Goal: Task Accomplishment & Management: Manage account settings

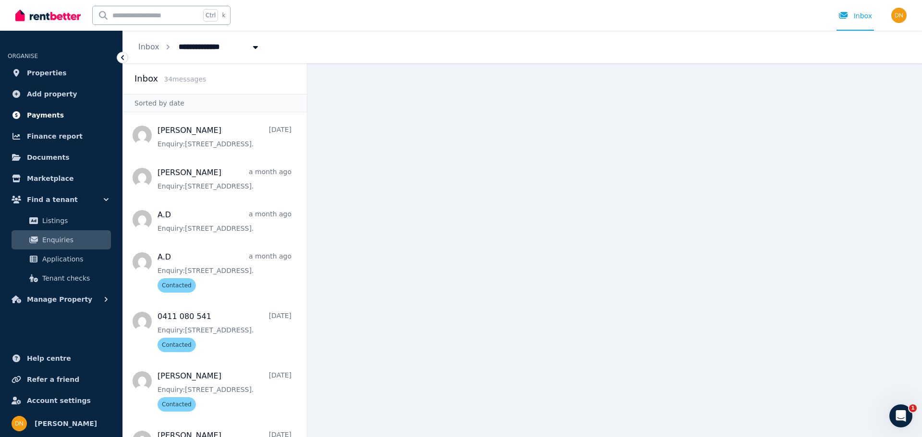
click at [46, 119] on span "Payments" at bounding box center [45, 115] width 37 height 12
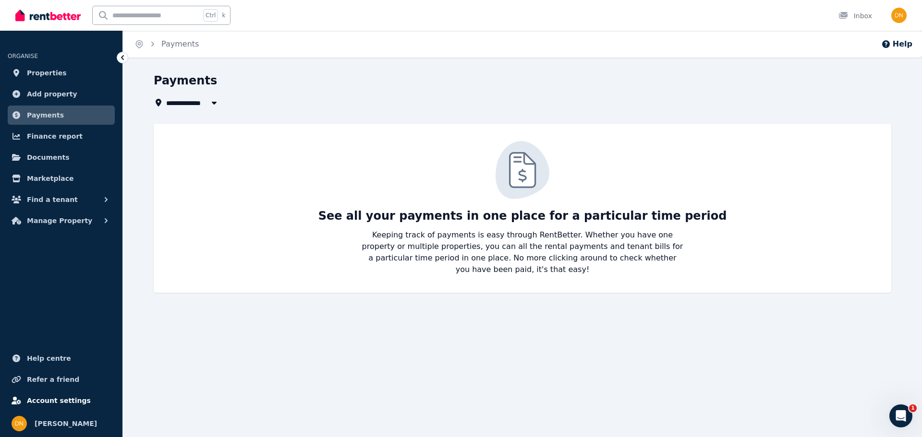
click at [63, 403] on span "Account settings" at bounding box center [59, 401] width 64 height 12
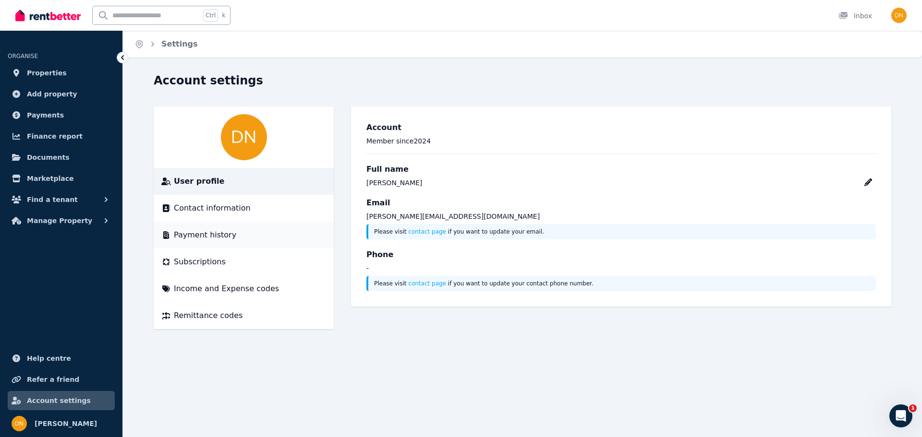
click at [208, 233] on span "Payment history" at bounding box center [205, 235] width 62 height 12
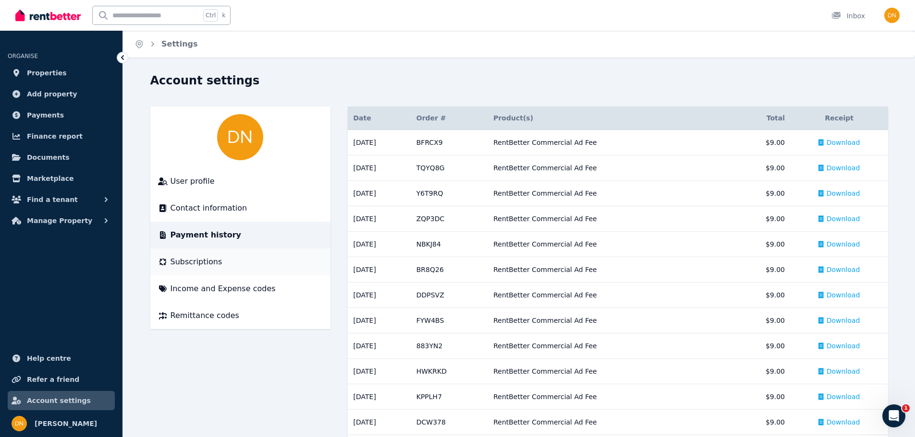
click at [197, 260] on span "Subscriptions" at bounding box center [196, 262] width 52 height 12
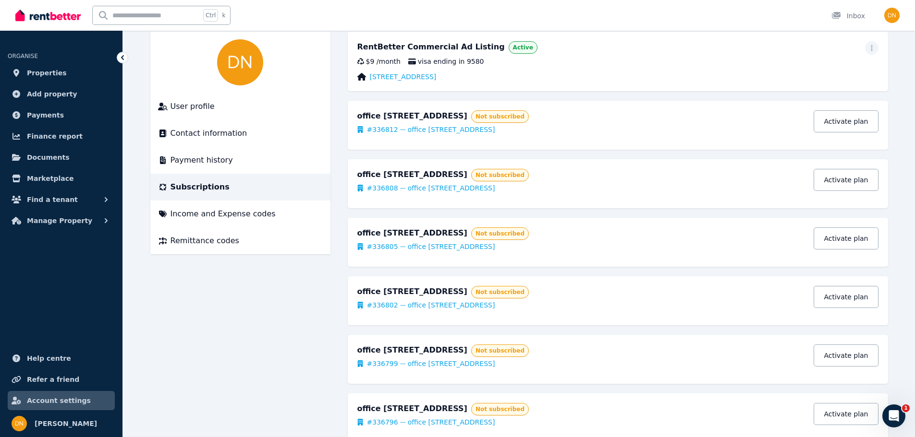
scroll to position [96, 0]
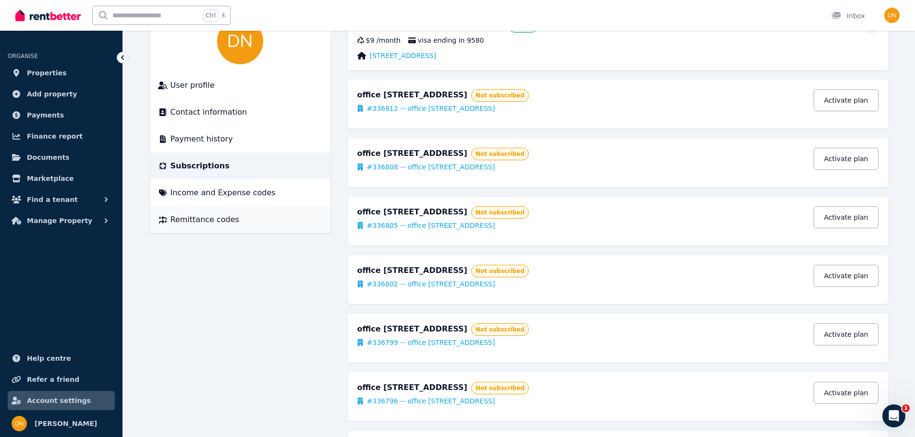
click at [198, 221] on span "Remittance codes" at bounding box center [204, 220] width 69 height 12
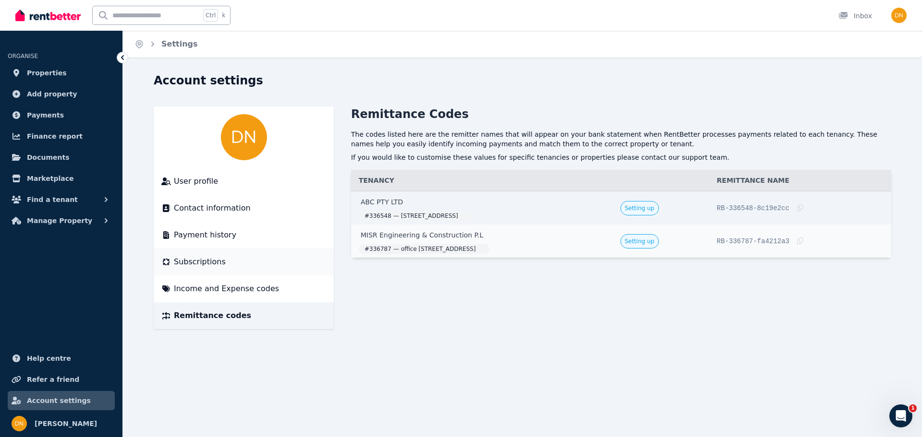
click at [187, 257] on span "Subscriptions" at bounding box center [200, 262] width 52 height 12
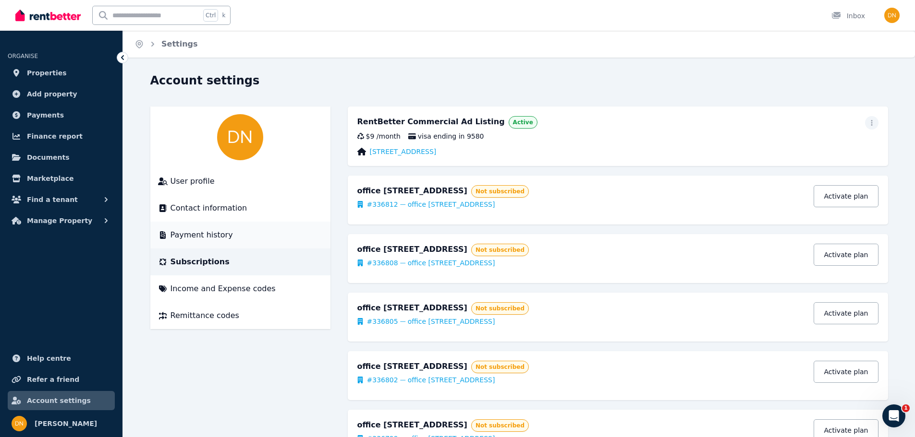
click at [188, 232] on span "Payment history" at bounding box center [201, 235] width 62 height 12
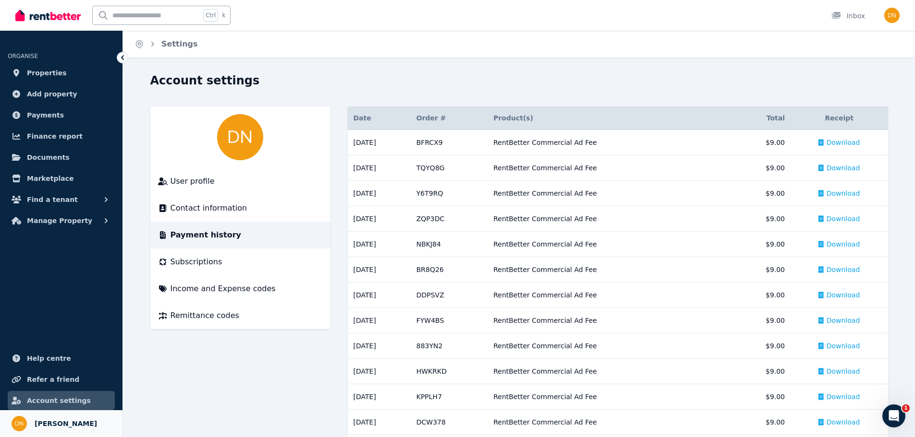
click at [42, 422] on span "[PERSON_NAME]" at bounding box center [66, 424] width 62 height 12
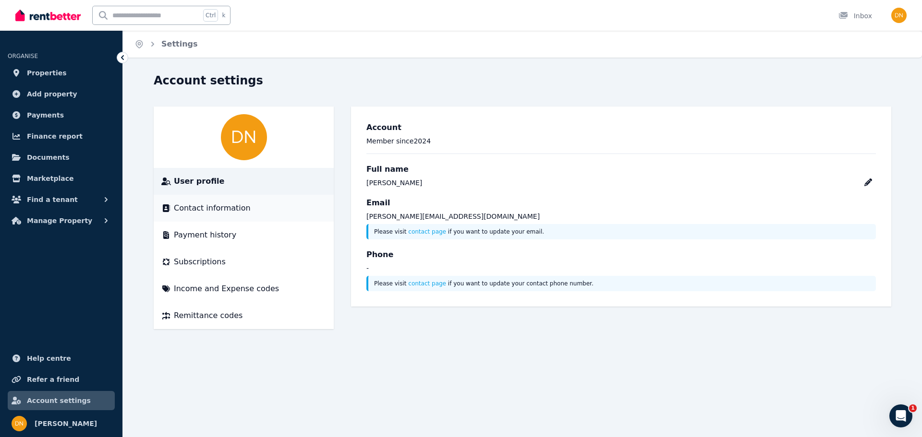
click at [203, 209] on span "Contact information" at bounding box center [212, 209] width 77 height 12
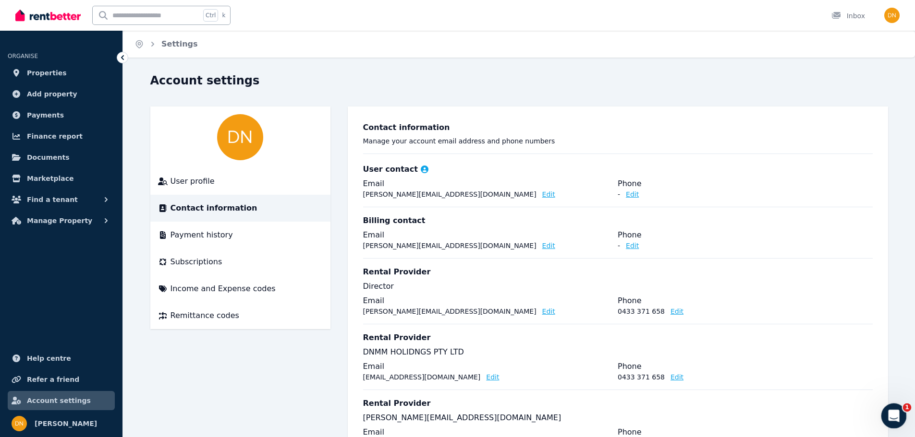
drag, startPoint x: 895, startPoint y: 413, endPoint x: 1759, endPoint y: 808, distance: 949.4
click at [896, 413] on icon "Open Intercom Messenger" at bounding box center [892, 415] width 16 height 16
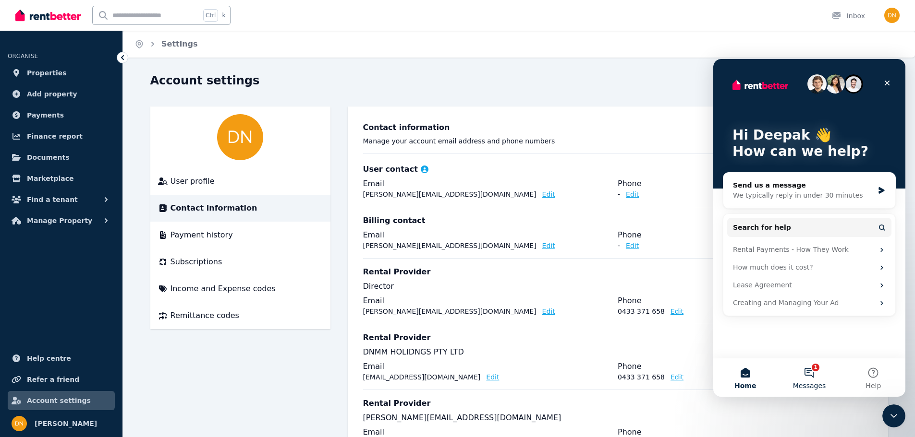
click at [808, 371] on button "1 Messages" at bounding box center [809, 378] width 64 height 38
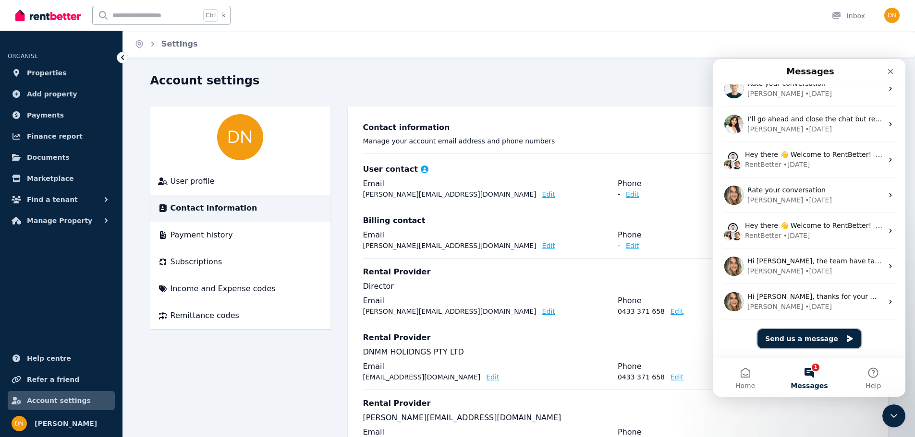
click at [807, 336] on button "Send us a message" at bounding box center [809, 338] width 104 height 19
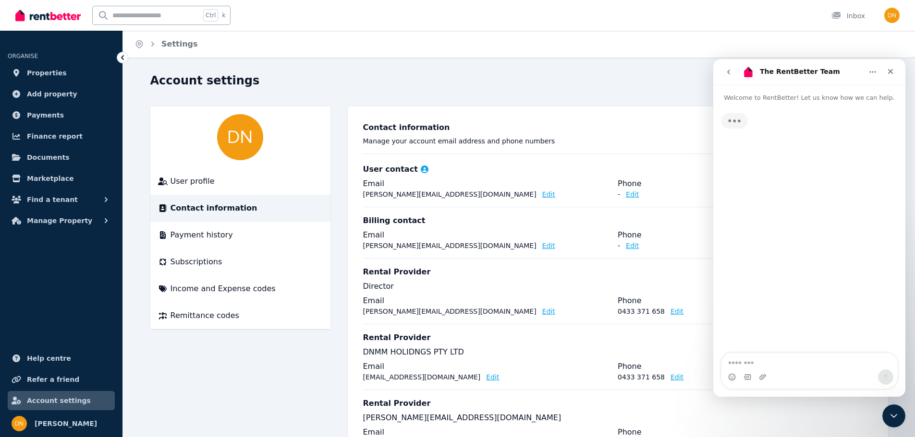
scroll to position [81, 0]
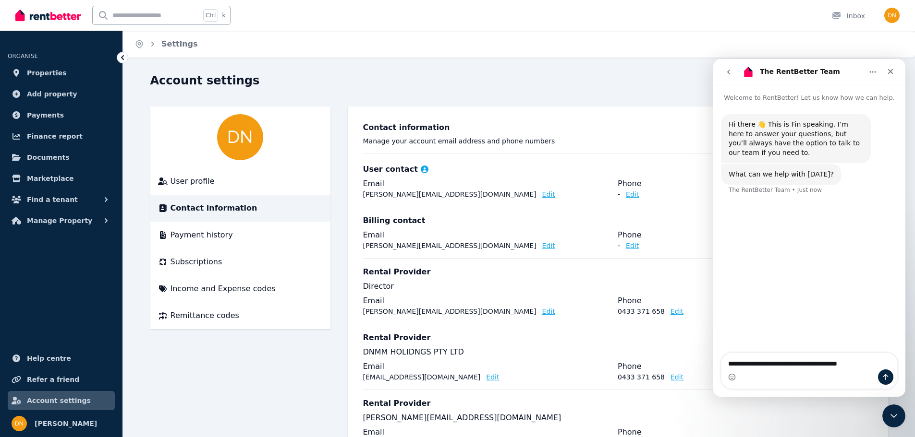
type textarea "**********"
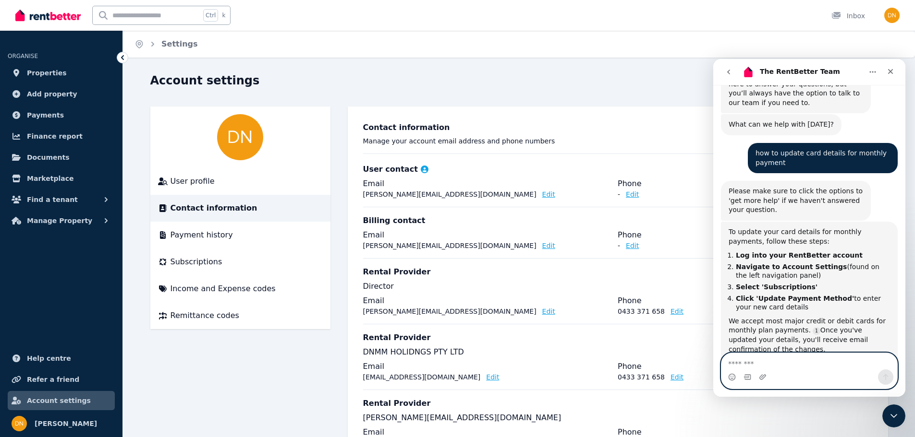
scroll to position [122, 0]
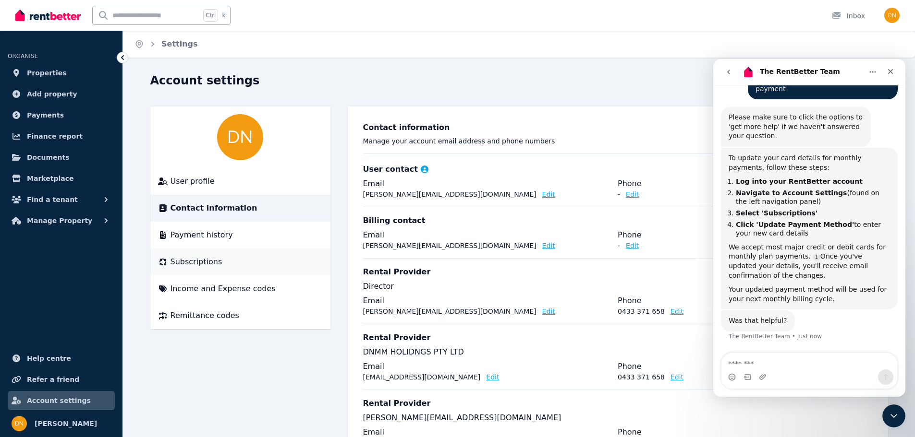
click at [187, 254] on li "Subscriptions" at bounding box center [240, 262] width 180 height 27
click at [187, 262] on span "Subscriptions" at bounding box center [196, 262] width 52 height 12
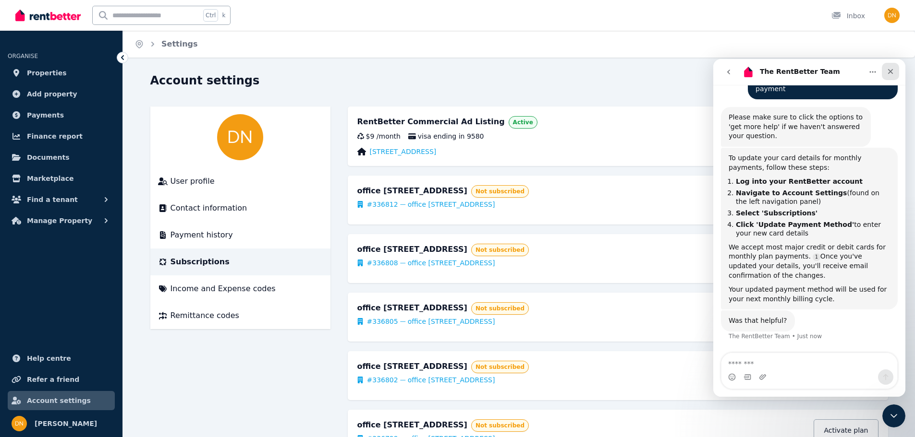
click at [892, 70] on icon "Close" at bounding box center [890, 71] width 5 height 5
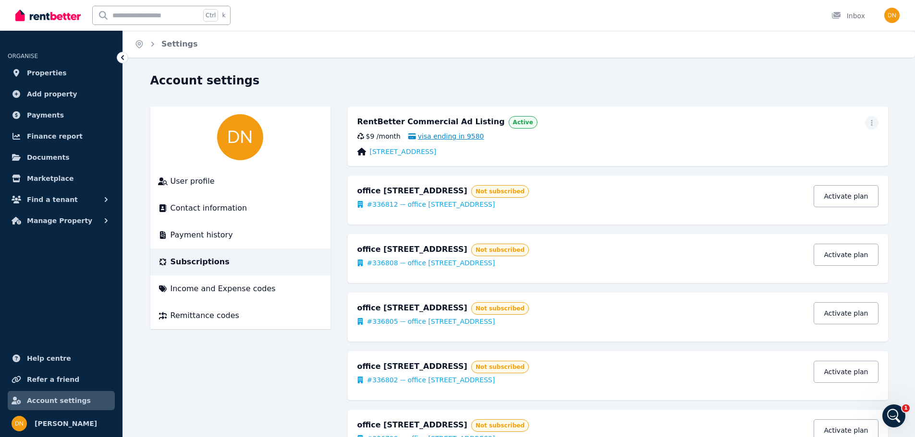
click at [446, 137] on span "visa ending in 9580" at bounding box center [446, 137] width 76 height 10
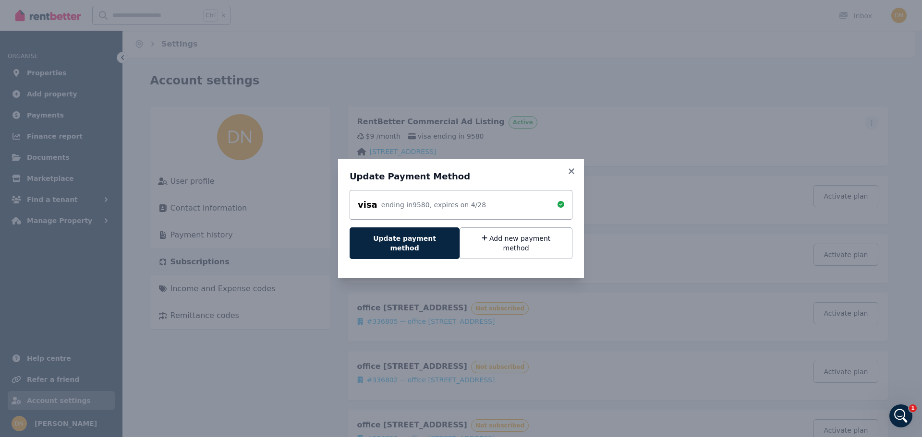
click at [475, 212] on div "visa ending in 9580 , expires on 4 / 28" at bounding box center [461, 204] width 206 height 13
drag, startPoint x: 480, startPoint y: 242, endPoint x: 432, endPoint y: 267, distance: 54.3
click at [432, 267] on div "Update Payment Method visa ending in 9580 , expires on 4 / 28 Update payment me…" at bounding box center [461, 218] width 246 height 119
click at [420, 244] on button "Update payment method" at bounding box center [405, 244] width 110 height 32
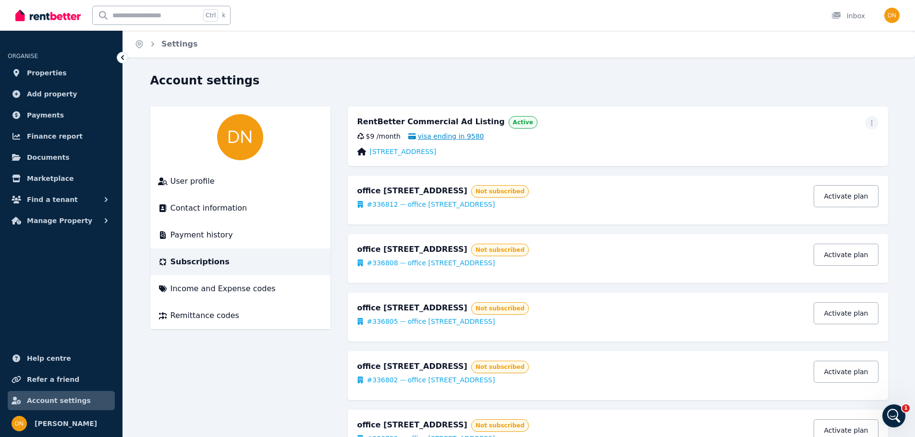
click at [459, 135] on span "visa ending in 9580" at bounding box center [446, 137] width 76 height 10
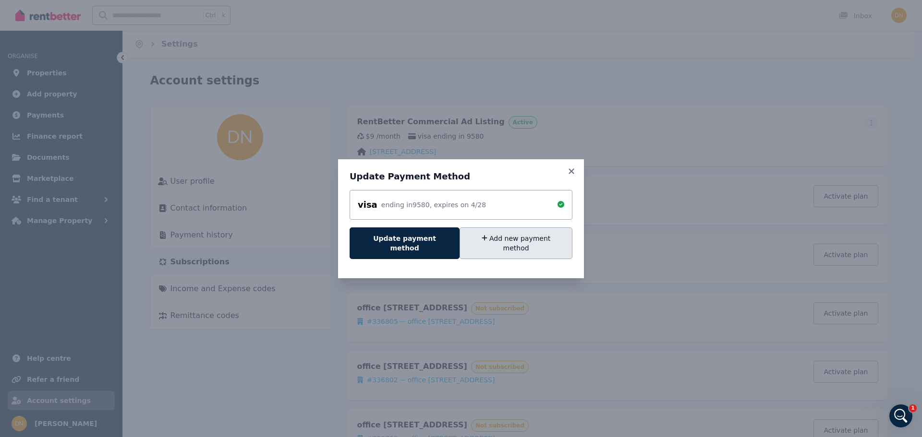
click at [489, 240] on button "Add new payment method" at bounding box center [515, 244] width 113 height 32
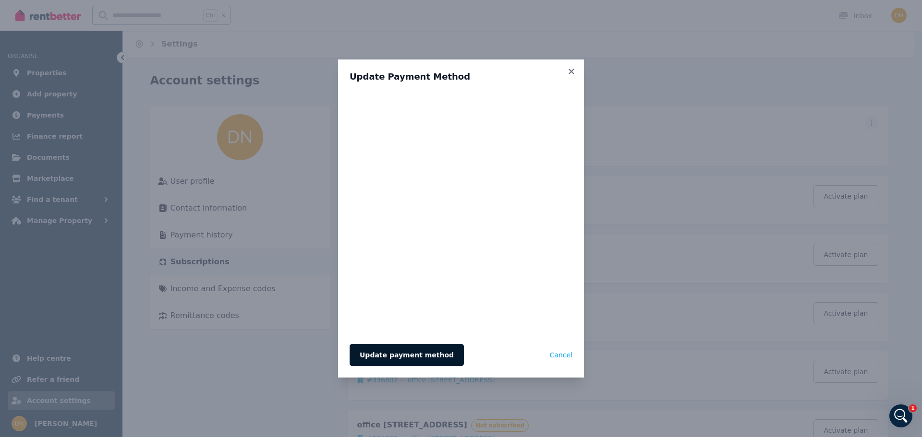
click at [414, 351] on button "Update payment method" at bounding box center [407, 355] width 114 height 22
